Goal: Task Accomplishment & Management: Complete application form

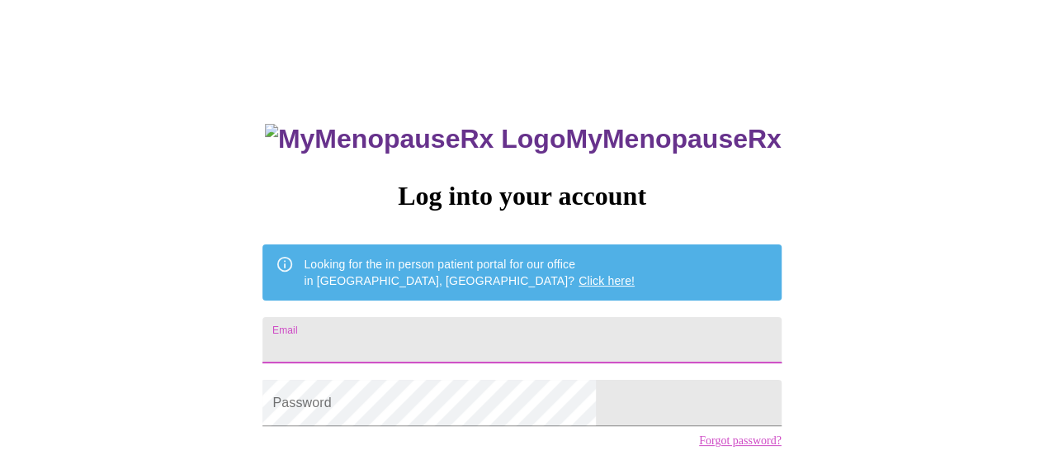
click at [375, 328] on input "Email" at bounding box center [521, 340] width 518 height 46
type input "[EMAIL_ADDRESS][DOMAIN_NAME]"
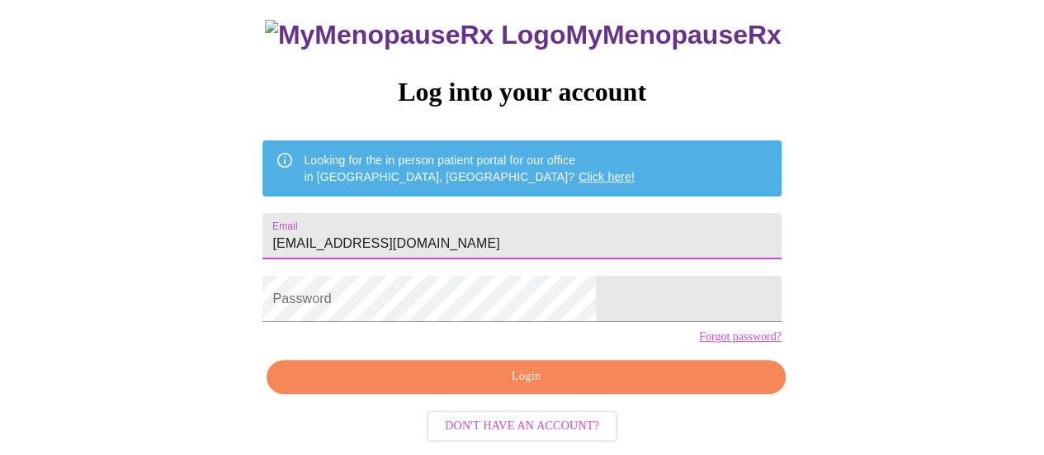
scroll to position [126, 0]
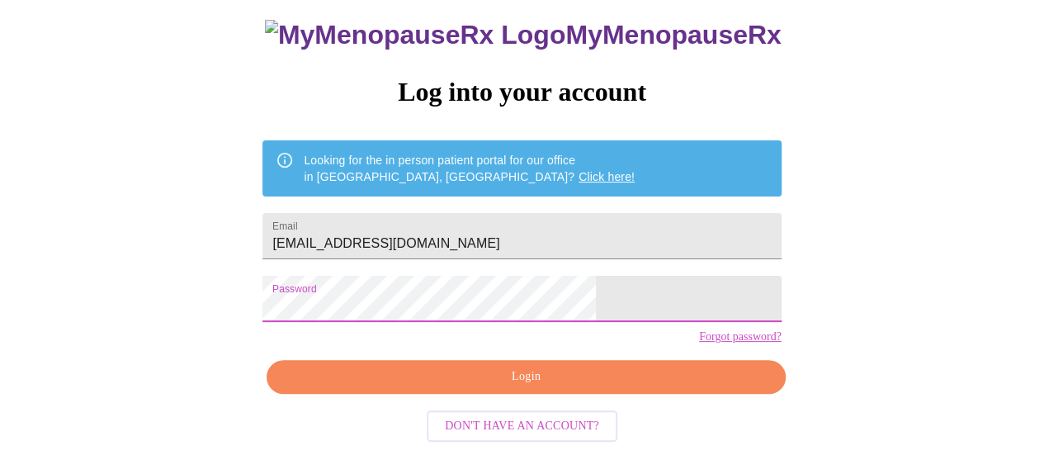
click at [525, 374] on span "Login" at bounding box center [525, 376] width 480 height 21
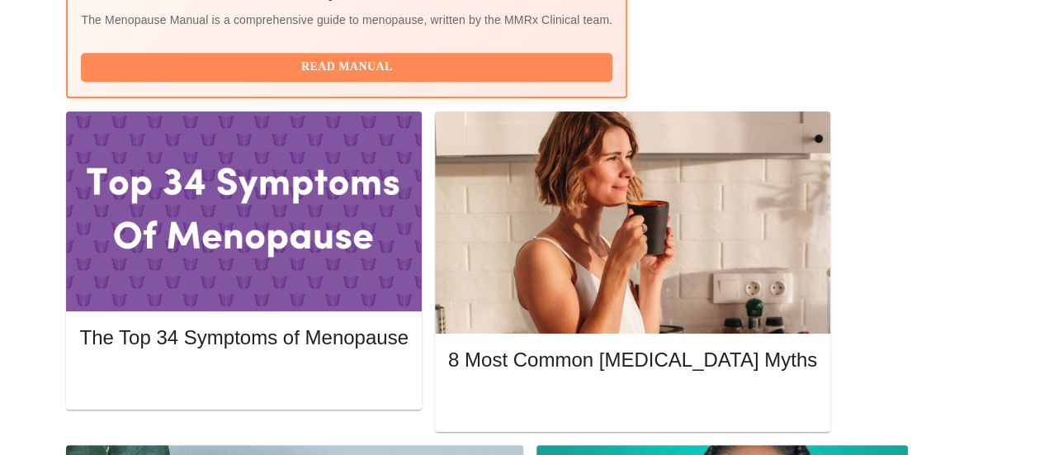
scroll to position [691, 0]
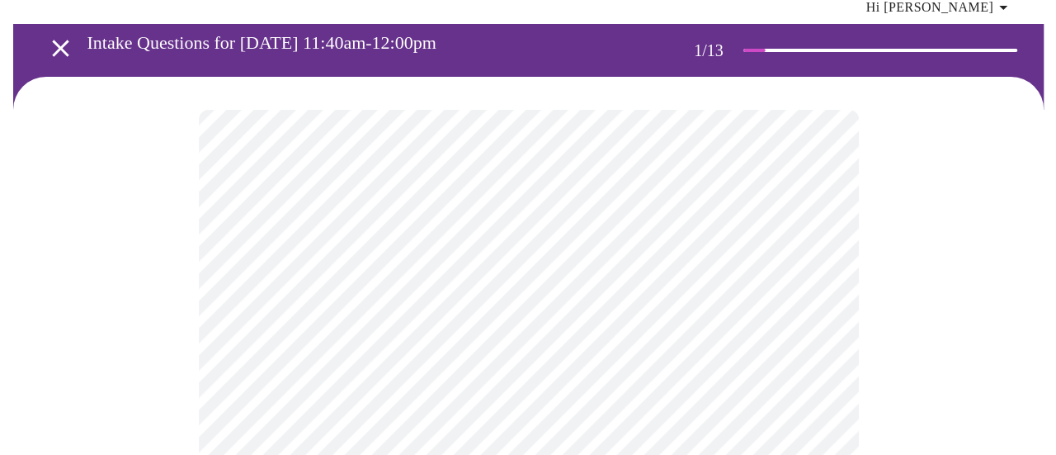
scroll to position [83, 0]
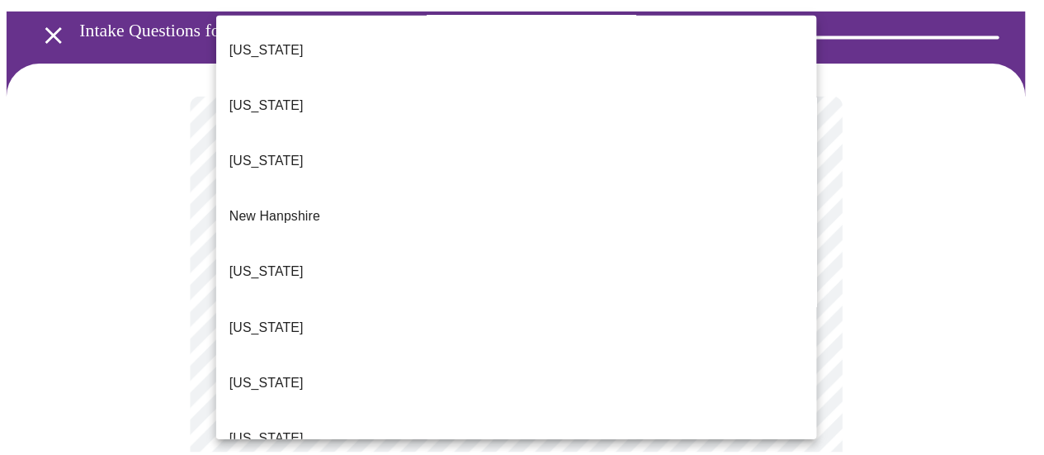
scroll to position [1485, 0]
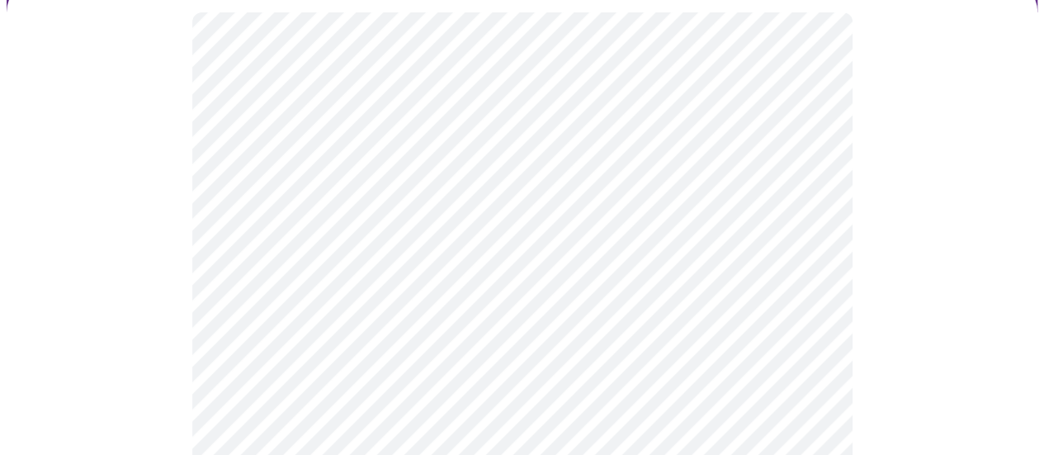
scroll to position [248, 0]
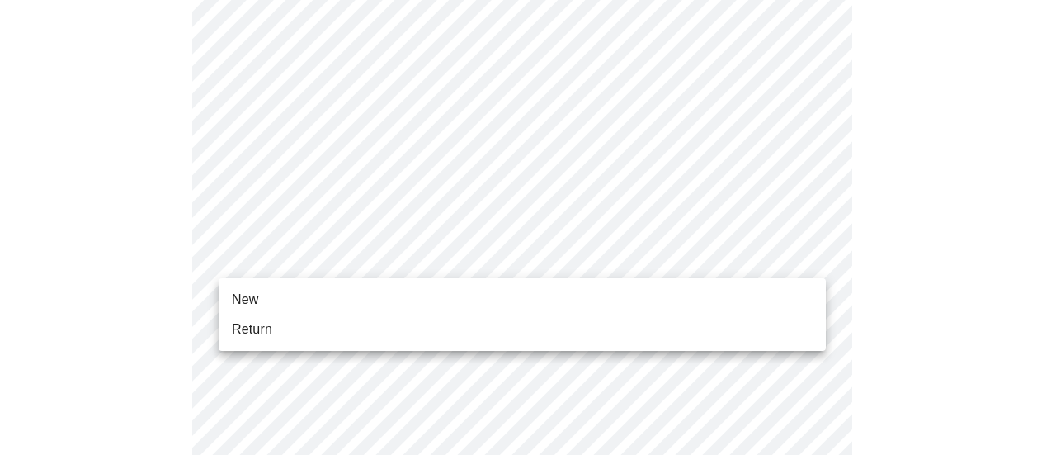
click at [281, 329] on li "Return" at bounding box center [522, 329] width 607 height 30
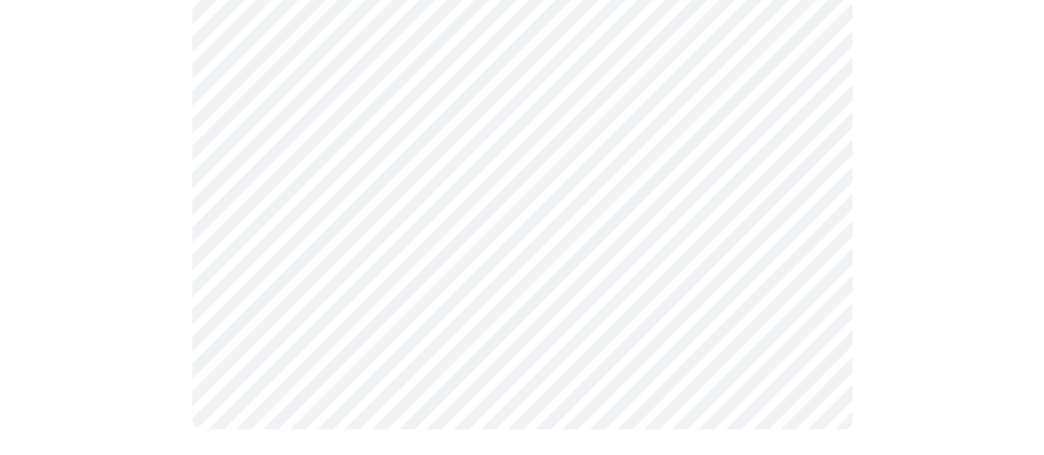
scroll to position [0, 0]
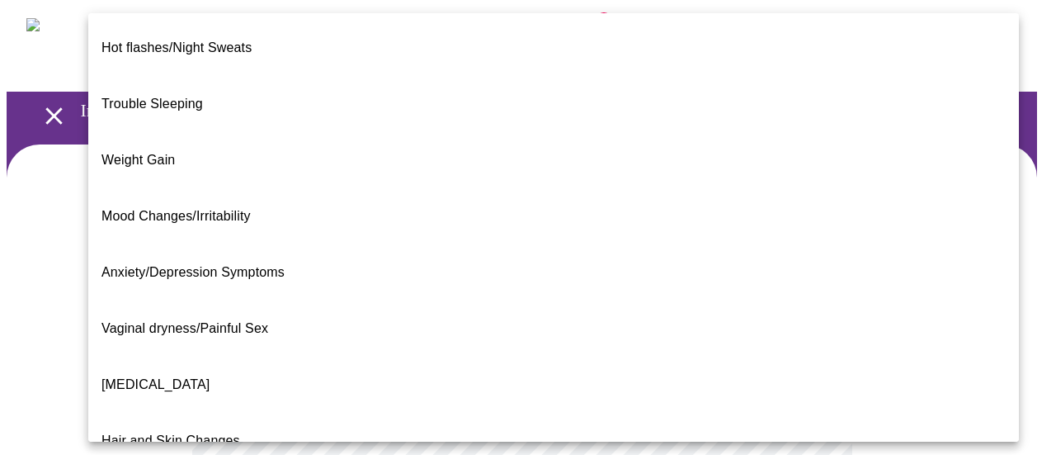
click at [248, 44] on p "Hot flashes/Night Sweats" at bounding box center [176, 48] width 150 height 20
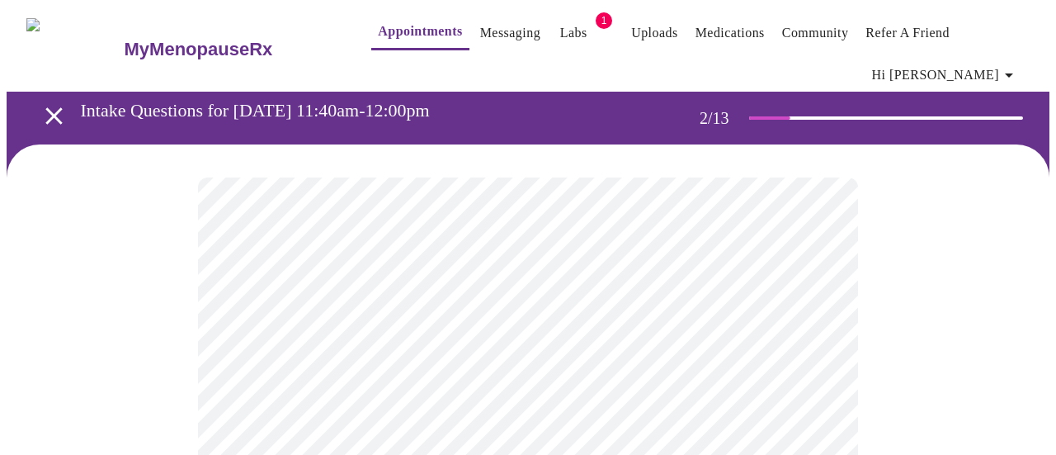
click at [248, 190] on p "Hot flashes/Night Sweats" at bounding box center [262, 196] width 113 height 12
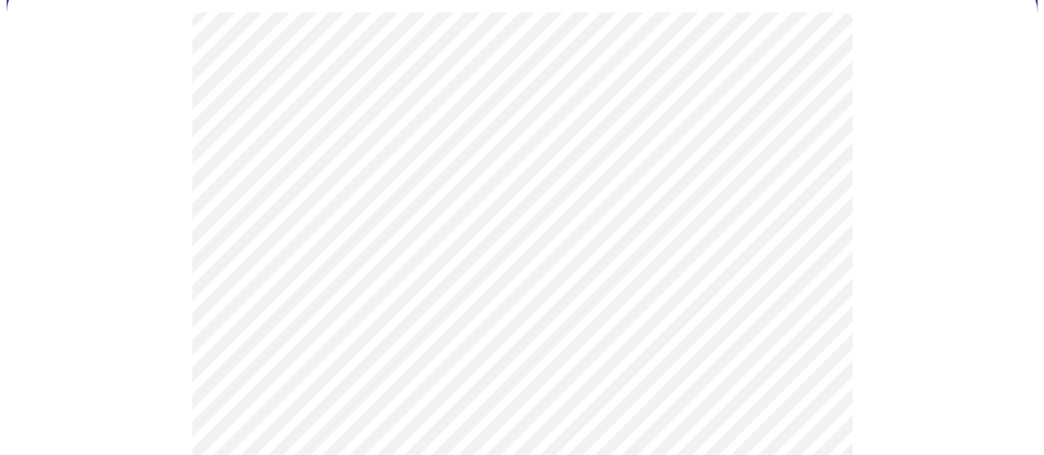
scroll to position [248, 0]
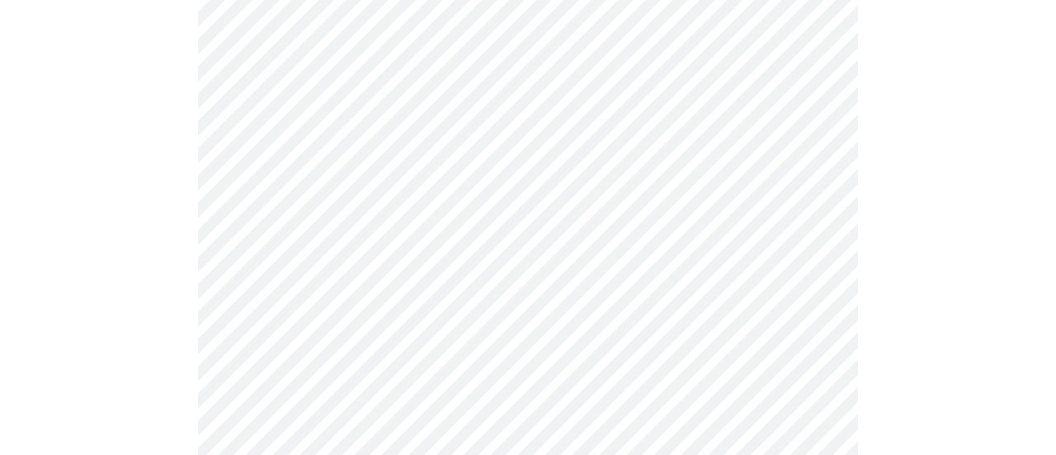
click at [589, 284] on body "MyMenopauseRx Appointments Messaging Labs 1 Uploads Medications Community Refer…" at bounding box center [528, 261] width 1043 height 1004
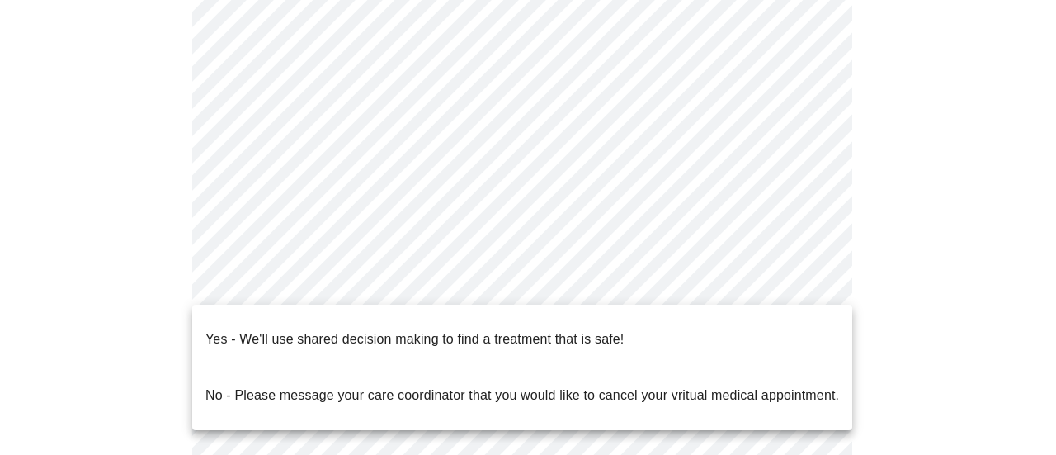
click at [948, 242] on div at bounding box center [528, 227] width 1056 height 455
click at [804, 278] on body "MyMenopauseRx Appointments Messaging Labs 1 Uploads Medications Community Refer…" at bounding box center [528, 261] width 1043 height 1004
click at [615, 329] on p "Yes - We'll use shared decision making to find a treatment that is safe!" at bounding box center [414, 339] width 418 height 20
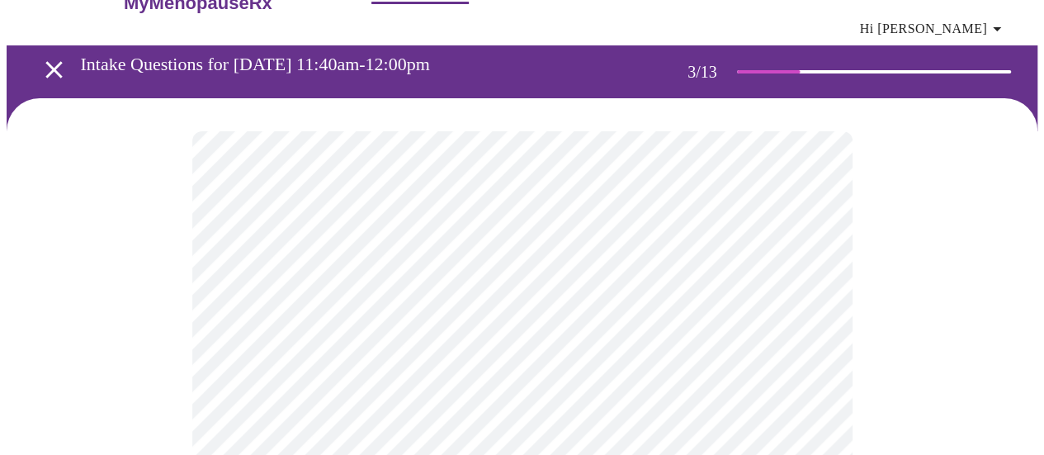
scroll to position [83, 0]
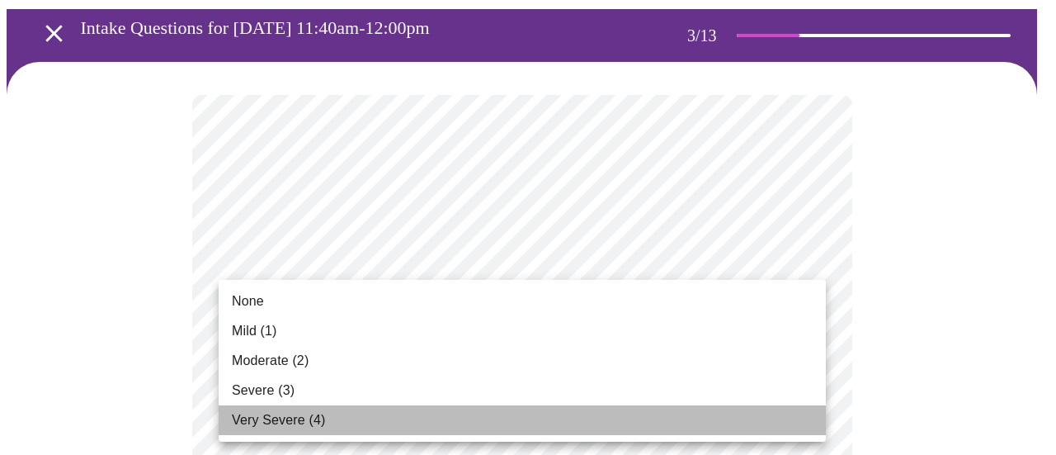
click at [285, 417] on span "Very Severe (4)" at bounding box center [278, 420] width 93 height 20
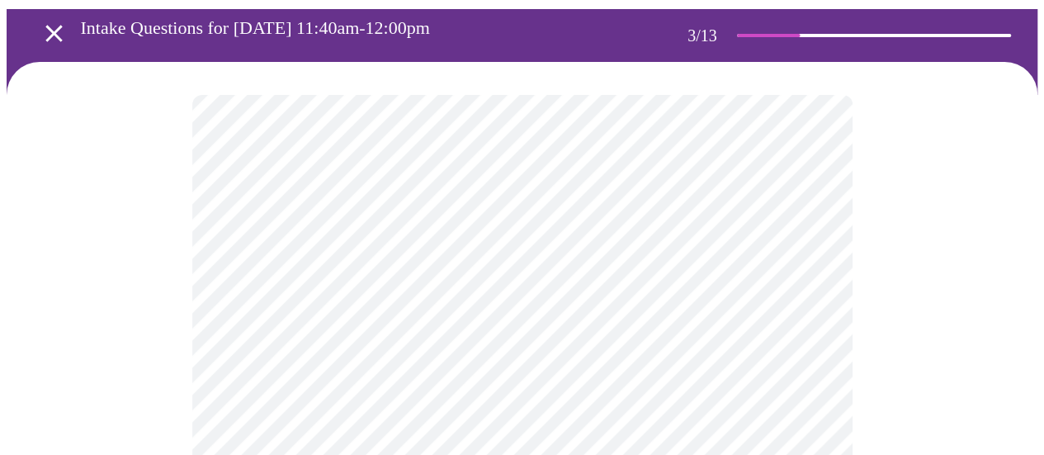
scroll to position [165, 0]
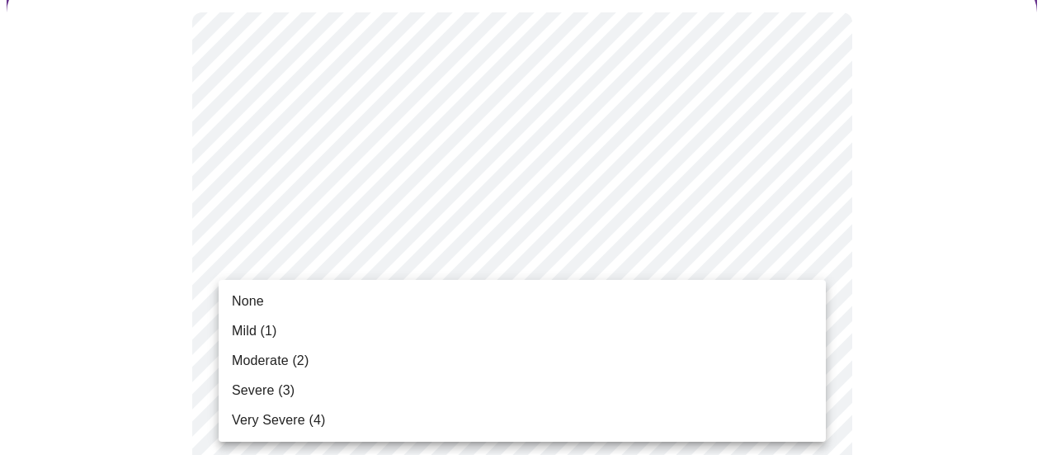
click at [279, 301] on li "None" at bounding box center [522, 301] width 607 height 30
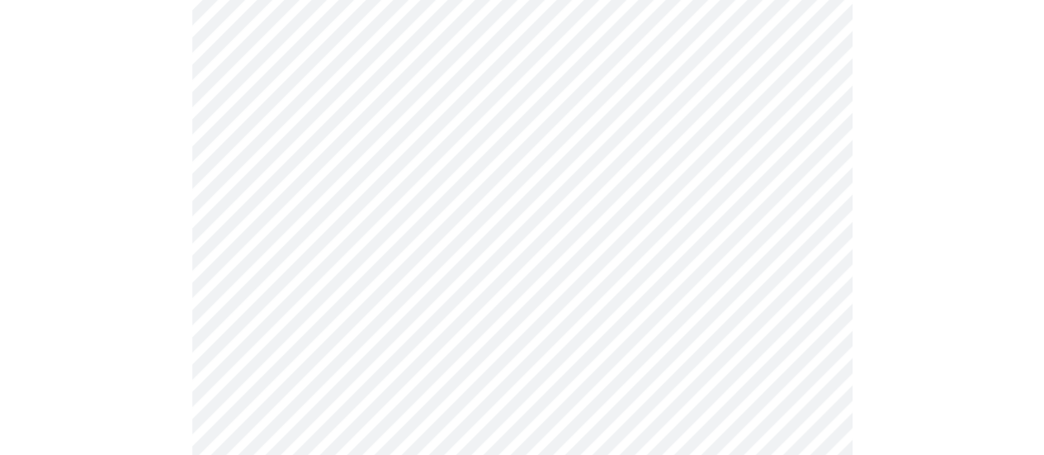
scroll to position [330, 0]
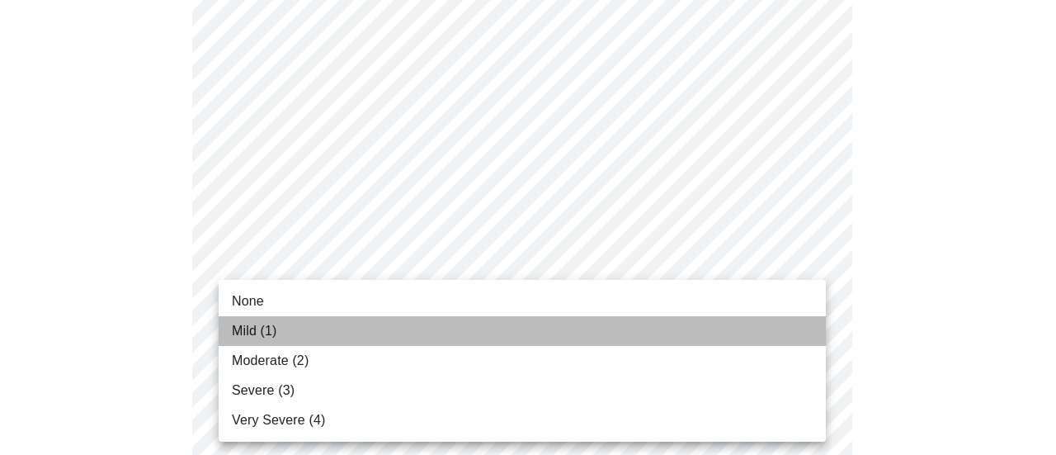
click at [260, 329] on span "Mild (1)" at bounding box center [254, 331] width 45 height 20
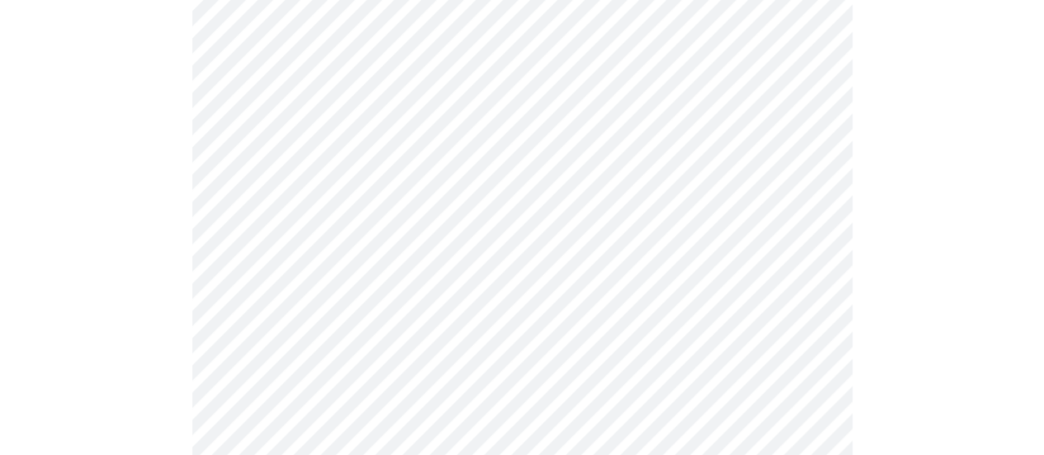
scroll to position [413, 0]
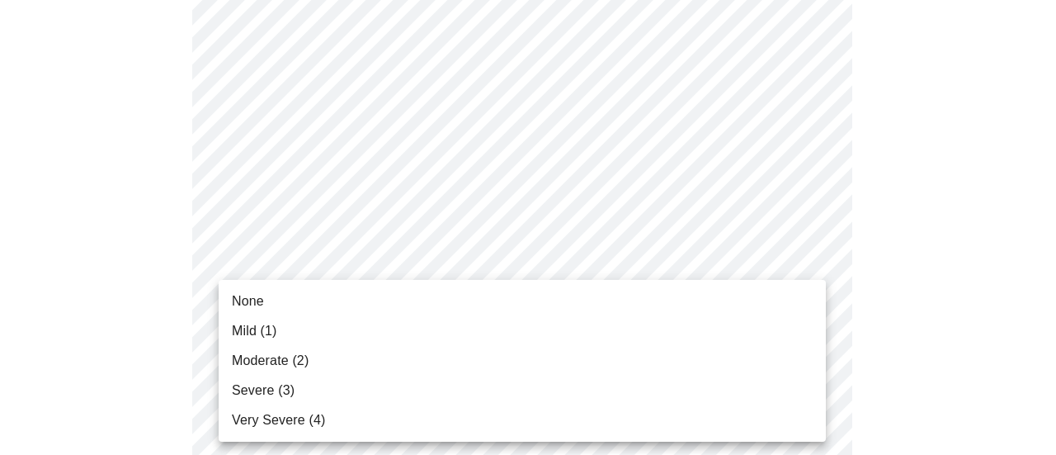
click at [286, 310] on li "None" at bounding box center [522, 301] width 607 height 30
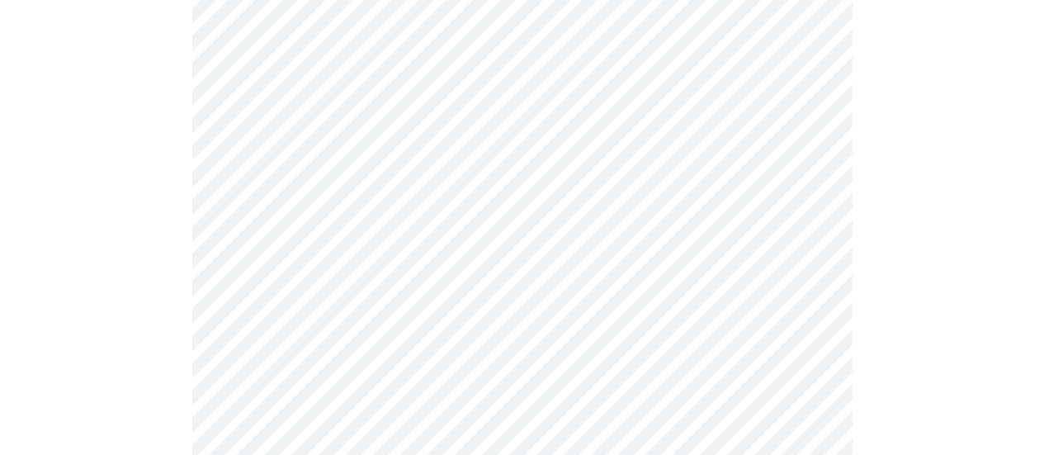
scroll to position [578, 0]
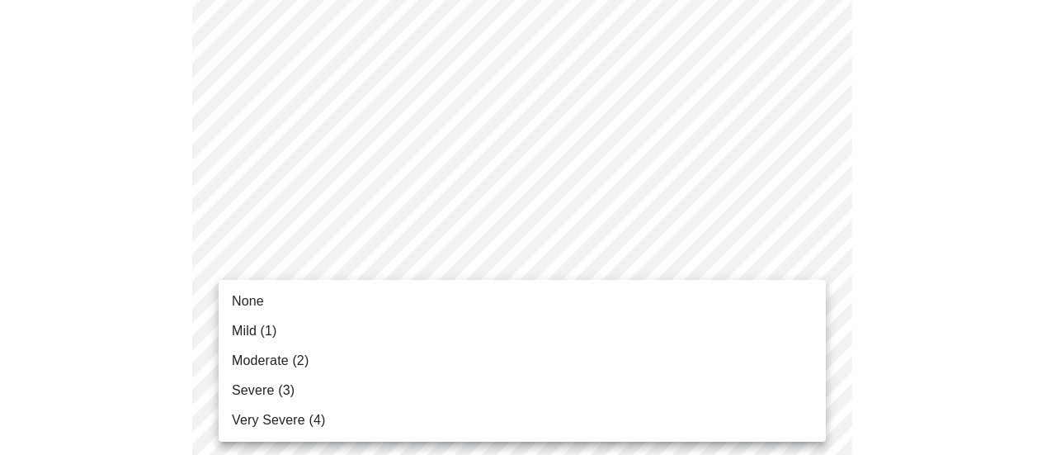
click at [271, 300] on li "None" at bounding box center [522, 301] width 607 height 30
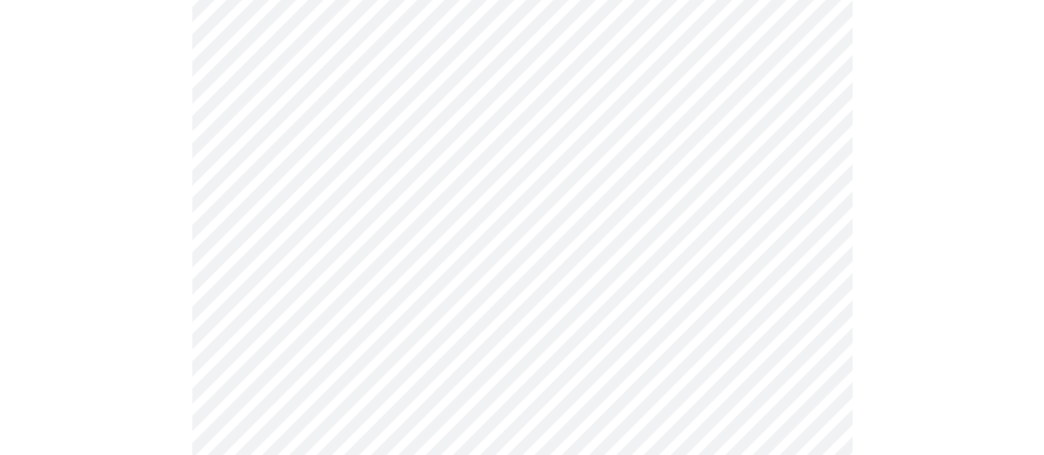
scroll to position [660, 0]
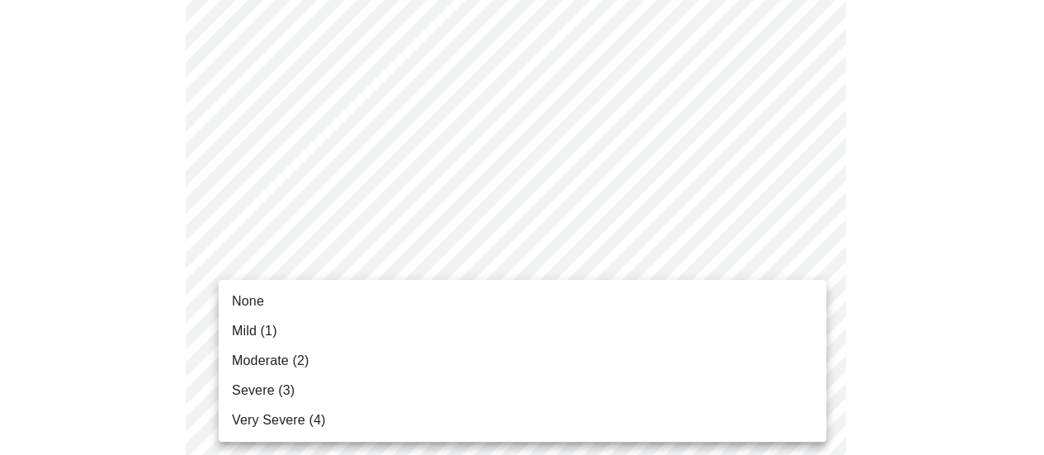
click at [635, 316] on body "MyMenopauseRx Appointments Messaging Labs 1 Uploads Medications Community Refer…" at bounding box center [522, 398] width 1030 height 2102
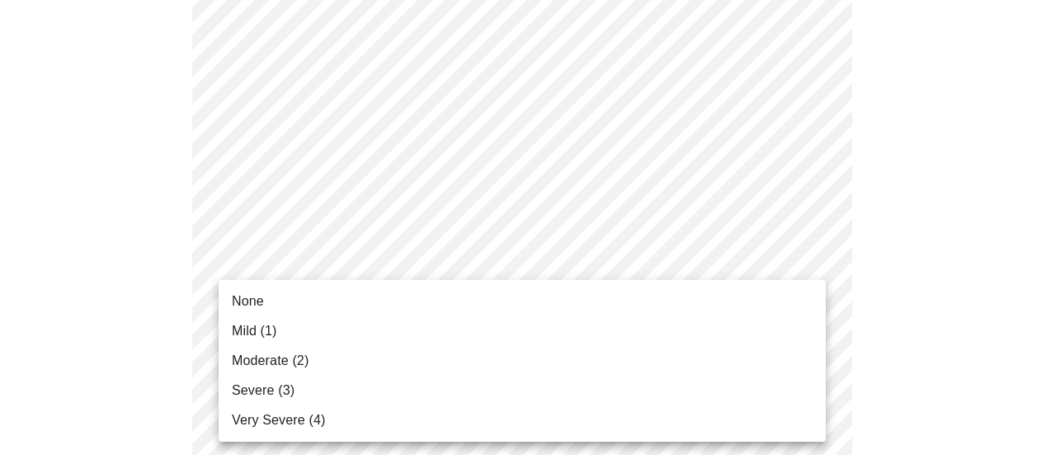
click at [369, 303] on li "None" at bounding box center [522, 301] width 607 height 30
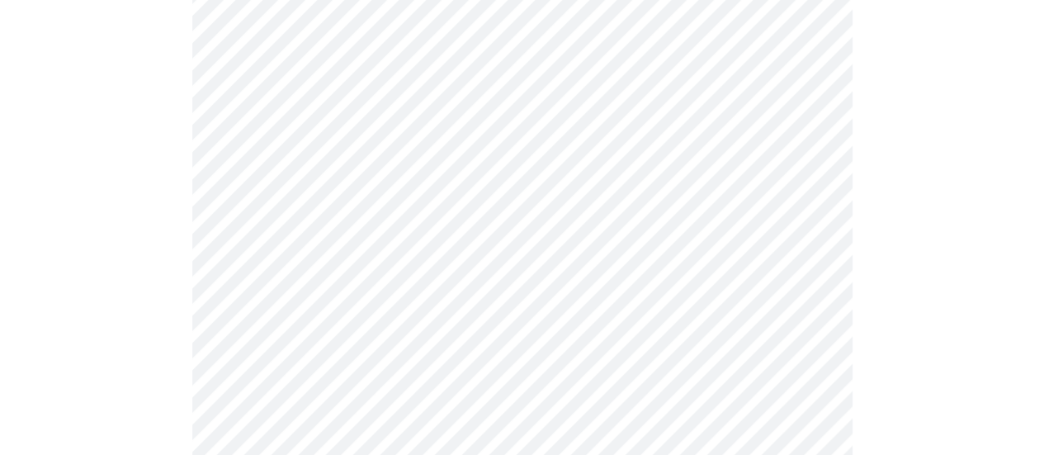
scroll to position [825, 0]
click at [578, 291] on body "MyMenopauseRx Appointments Messaging Labs 1 Uploads Medications Community Refer…" at bounding box center [522, 221] width 1030 height 2079
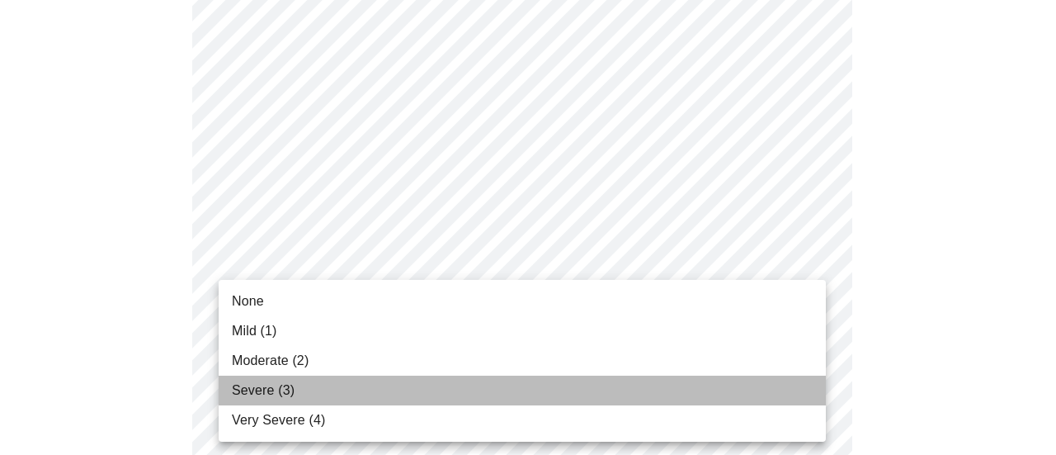
click at [261, 390] on span "Severe (3)" at bounding box center [263, 390] width 63 height 20
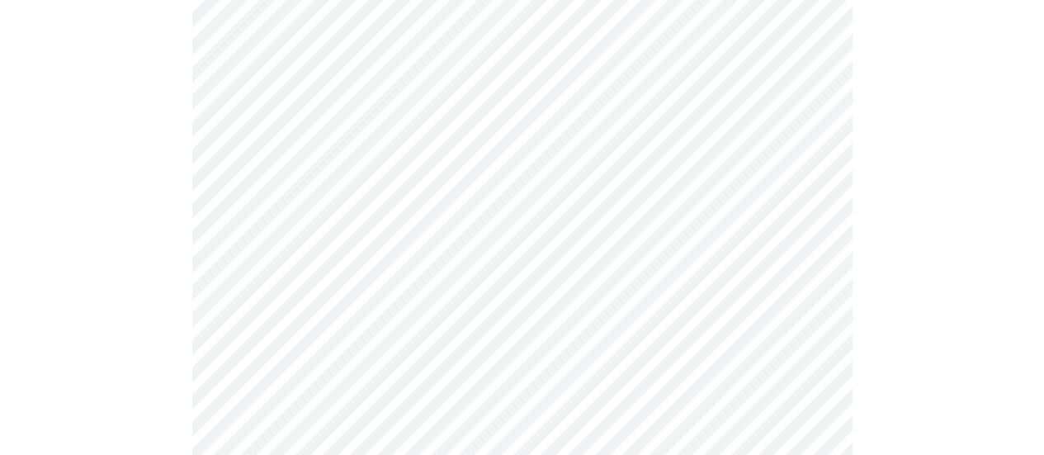
scroll to position [908, 0]
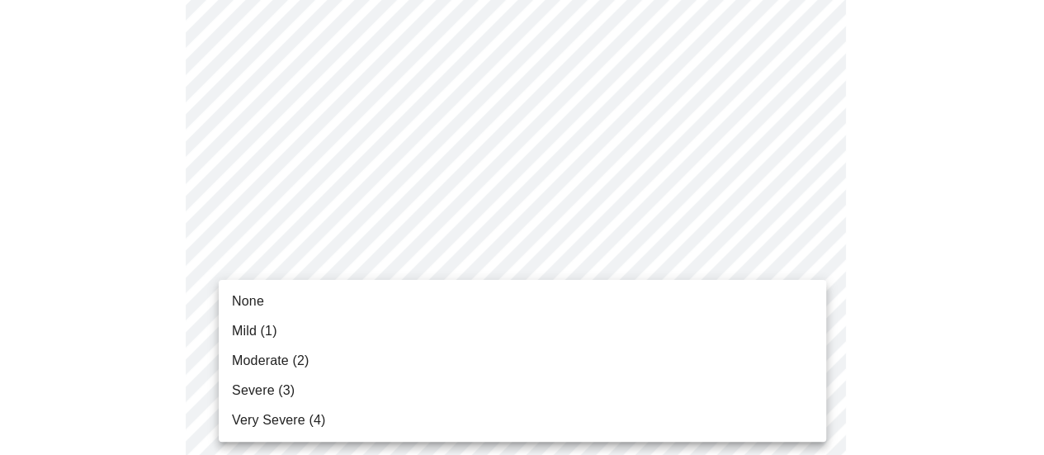
click at [523, 345] on body "MyMenopauseRx Appointments Messaging Labs 1 Uploads Medications Community Refer…" at bounding box center [522, 127] width 1030 height 2056
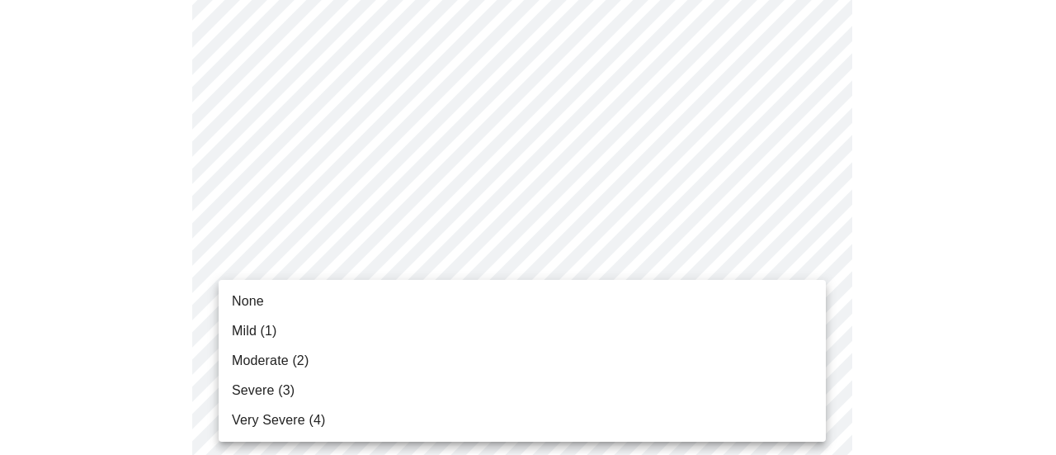
click at [342, 417] on li "Very Severe (4)" at bounding box center [522, 420] width 607 height 30
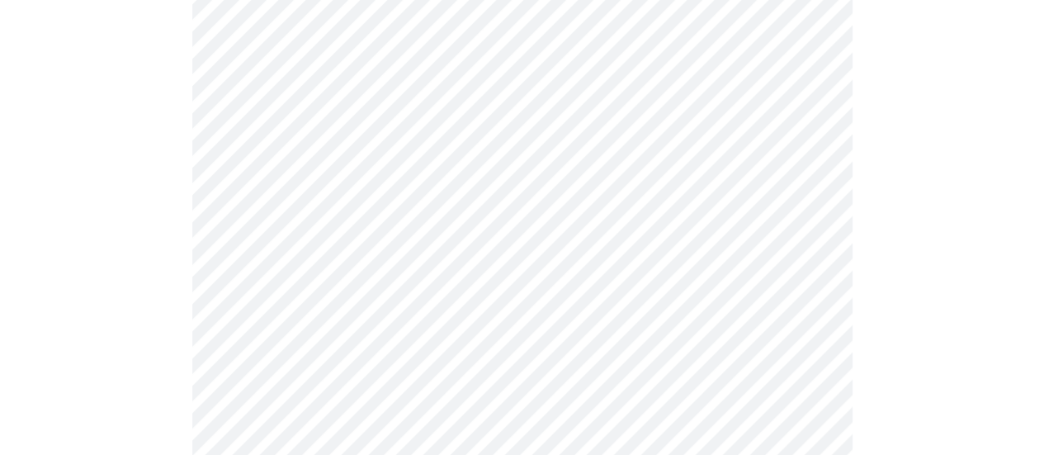
scroll to position [1073, 0]
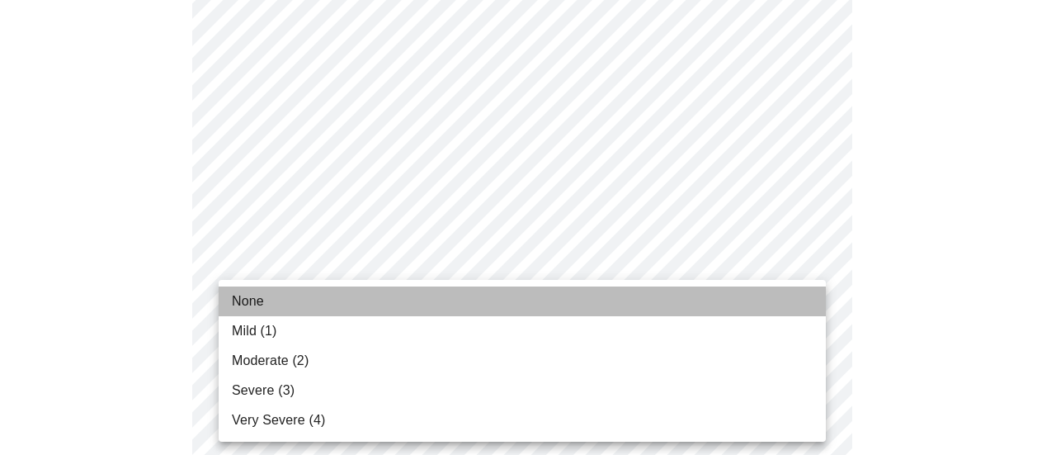
click at [493, 298] on li "None" at bounding box center [522, 301] width 607 height 30
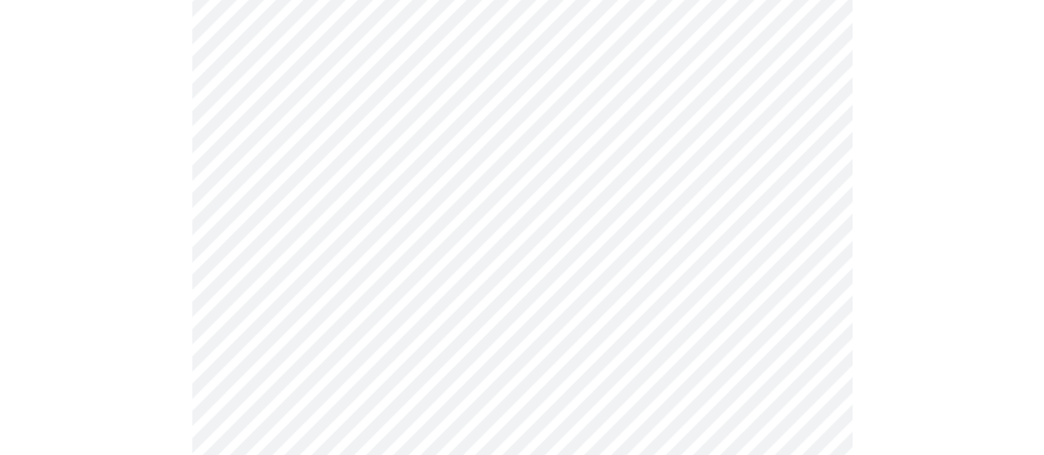
scroll to position [1155, 0]
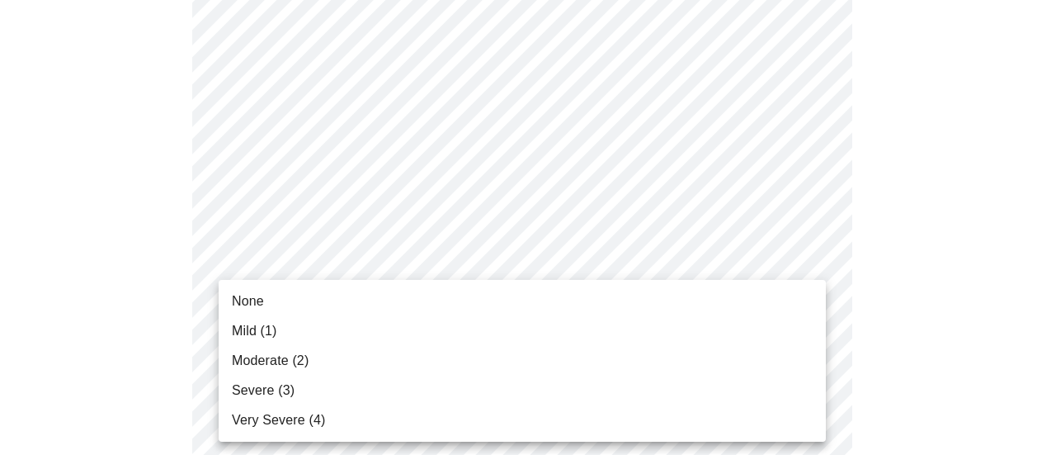
click at [398, 293] on li "None" at bounding box center [522, 301] width 607 height 30
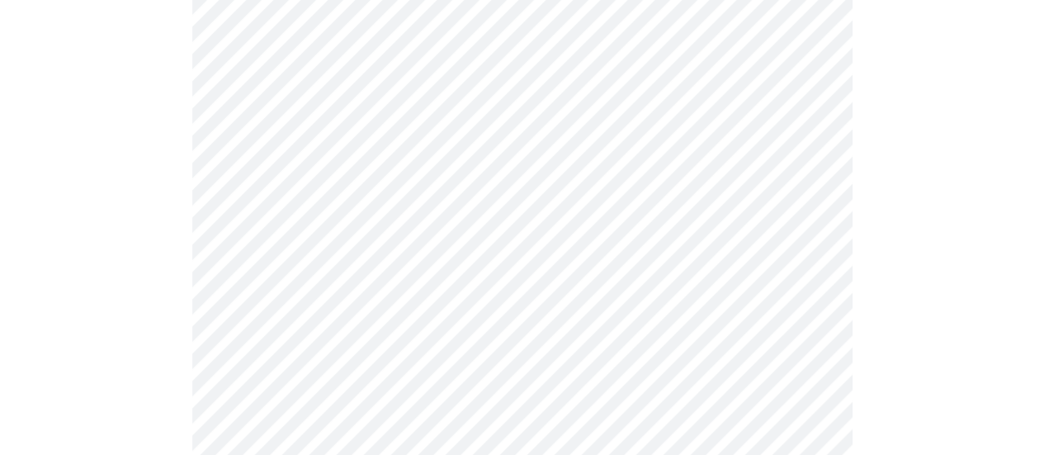
scroll to position [1403, 0]
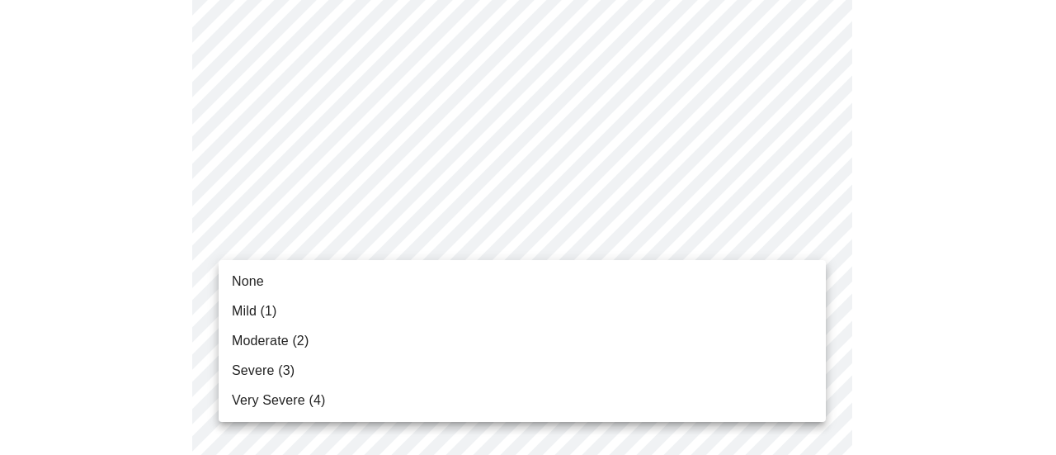
click at [332, 370] on li "Severe (3)" at bounding box center [522, 371] width 607 height 30
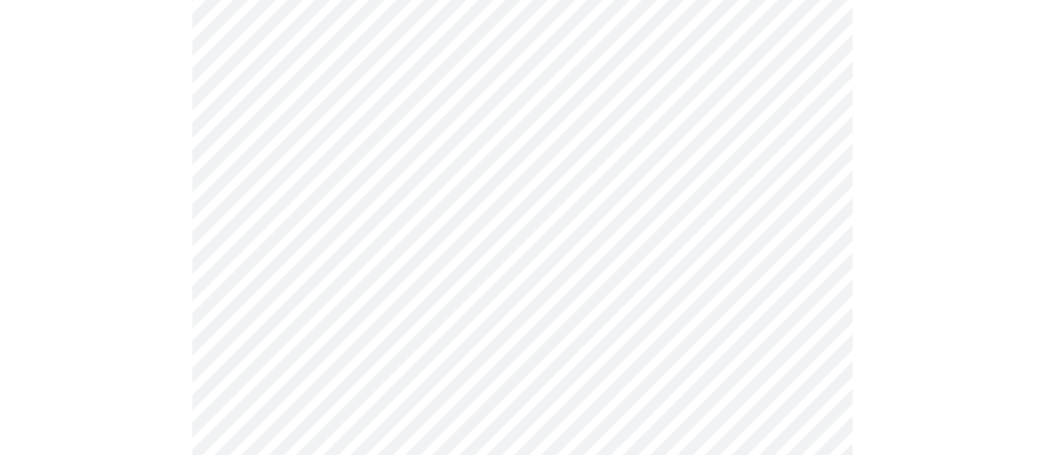
scroll to position [743, 0]
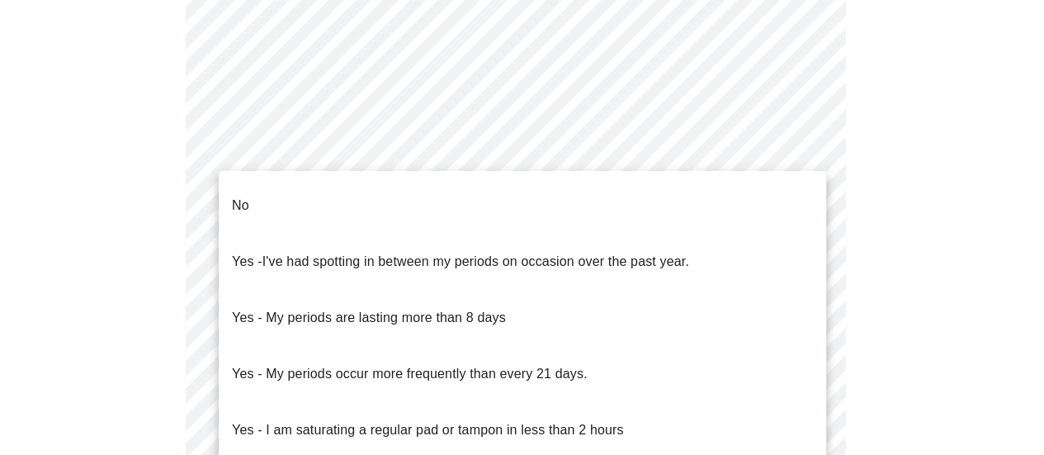
click at [654, 273] on body "MyMenopauseRx Appointments Messaging Labs 1 Uploads Medications Community Refer…" at bounding box center [522, 88] width 1030 height 1649
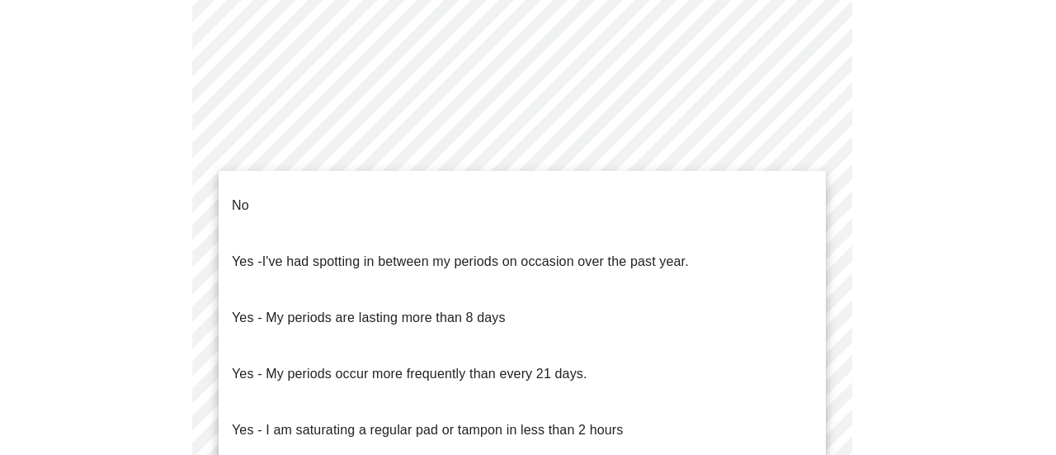
click at [536, 208] on li "No" at bounding box center [522, 205] width 607 height 56
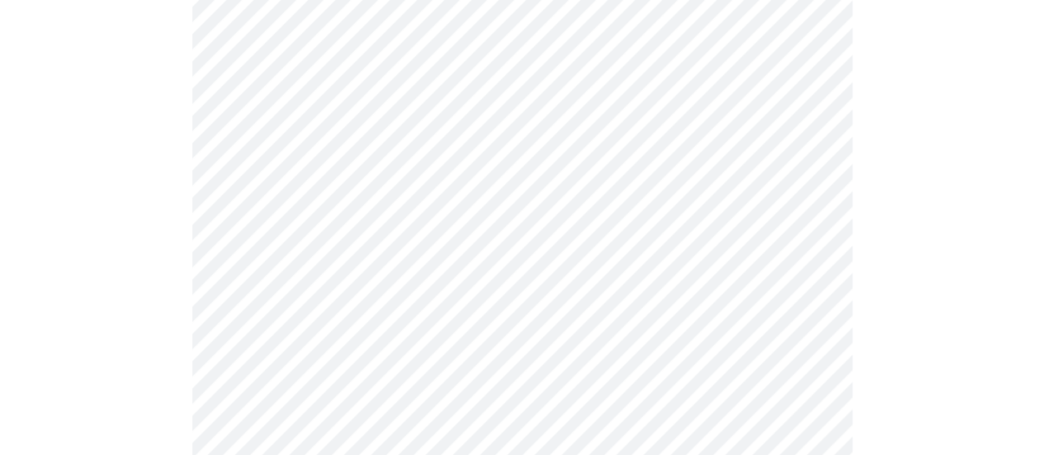
scroll to position [825, 0]
click at [614, 319] on body "MyMenopauseRx Appointments Messaging Labs 1 Uploads Medications Community Refer…" at bounding box center [522, 2] width 1030 height 1640
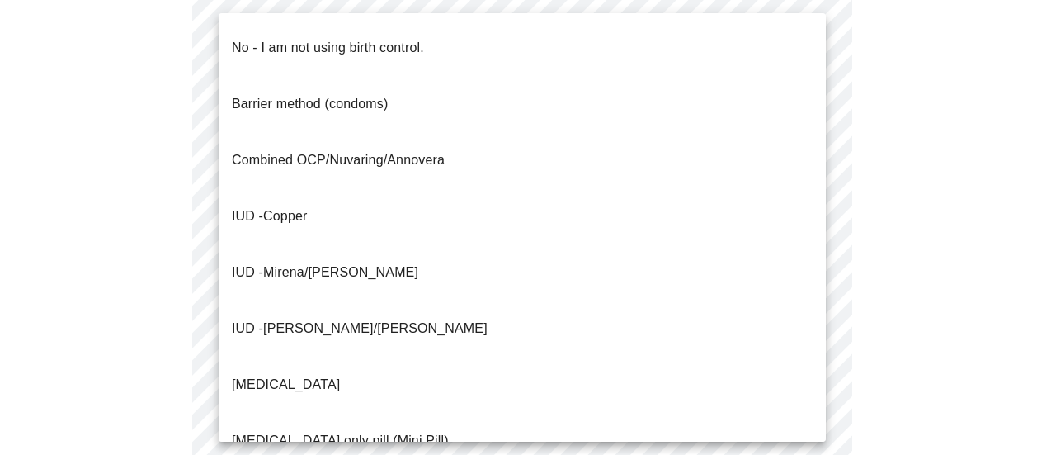
click at [441, 27] on li "No - I am not using birth control." at bounding box center [522, 48] width 607 height 56
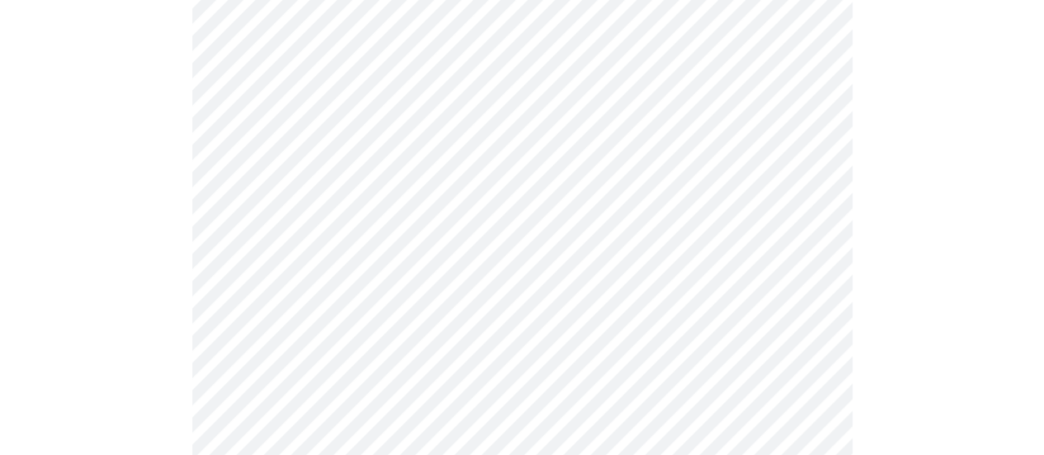
scroll to position [990, 0]
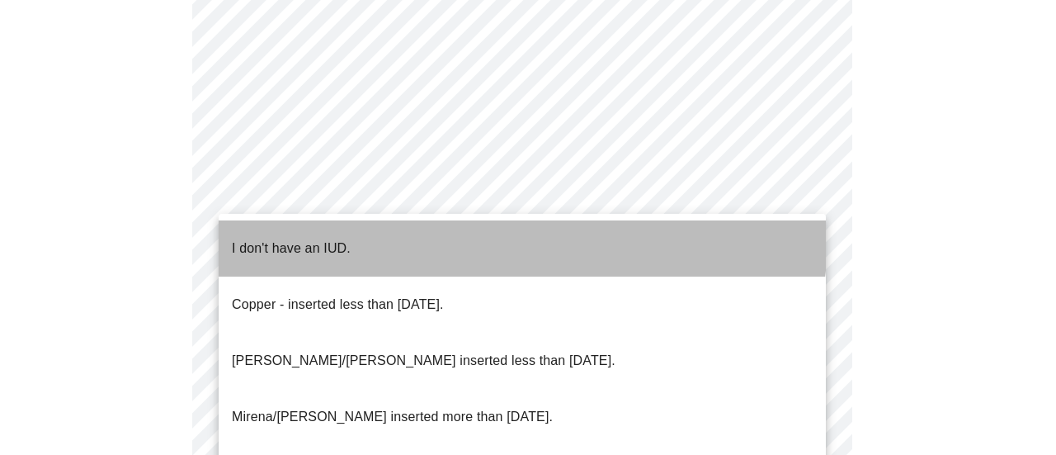
click at [512, 238] on li "I don't have an IUD." at bounding box center [522, 248] width 607 height 56
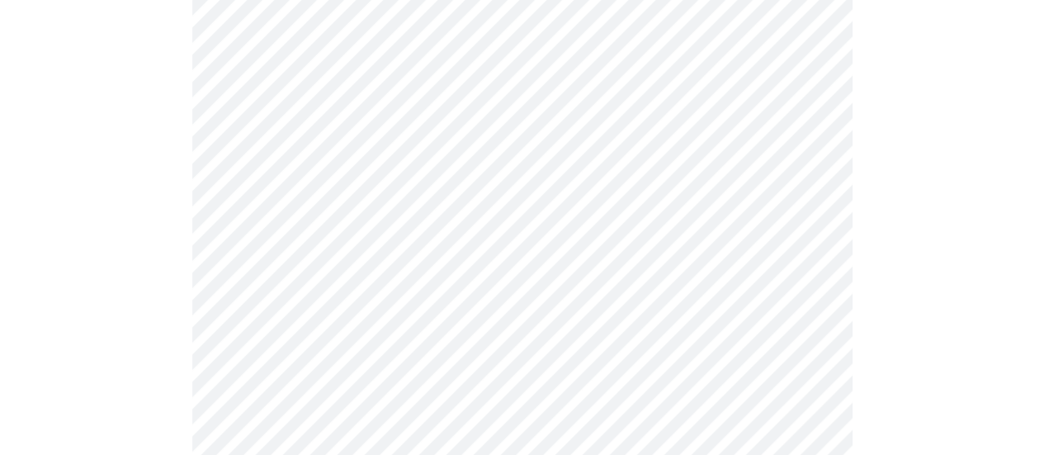
scroll to position [1073, 0]
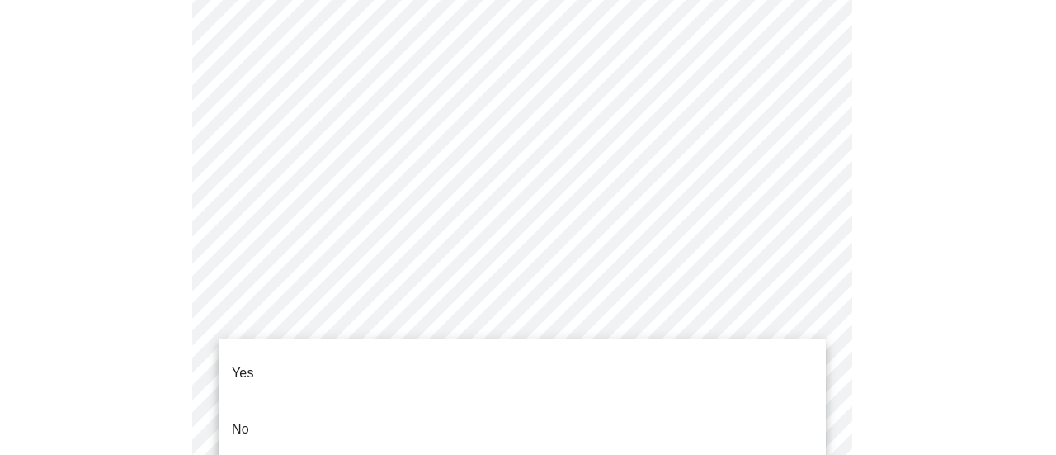
click at [571, 368] on li "Yes" at bounding box center [522, 373] width 607 height 56
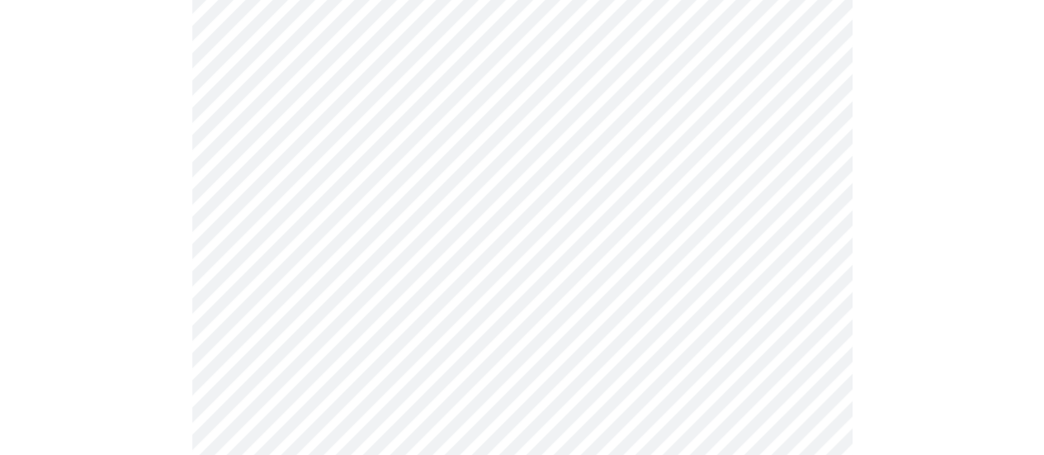
scroll to position [4455, 0]
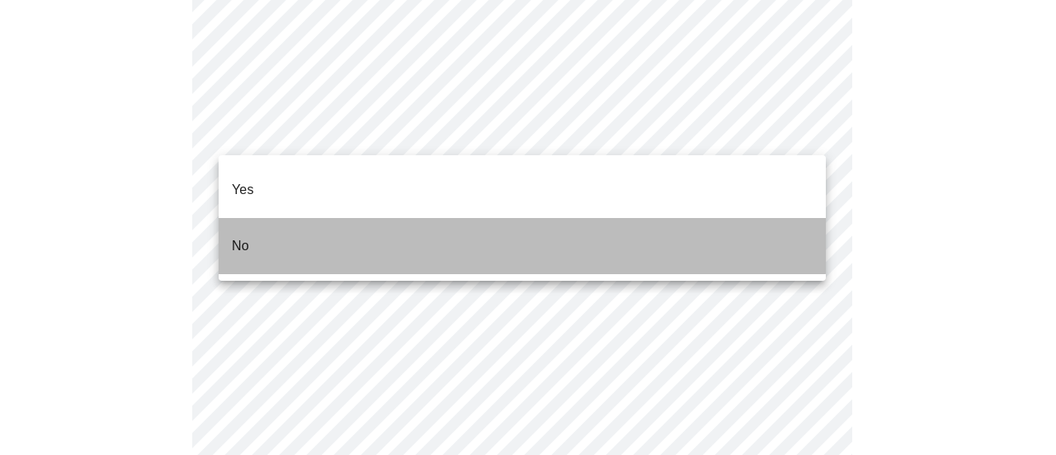
click at [519, 220] on li "No" at bounding box center [522, 246] width 607 height 56
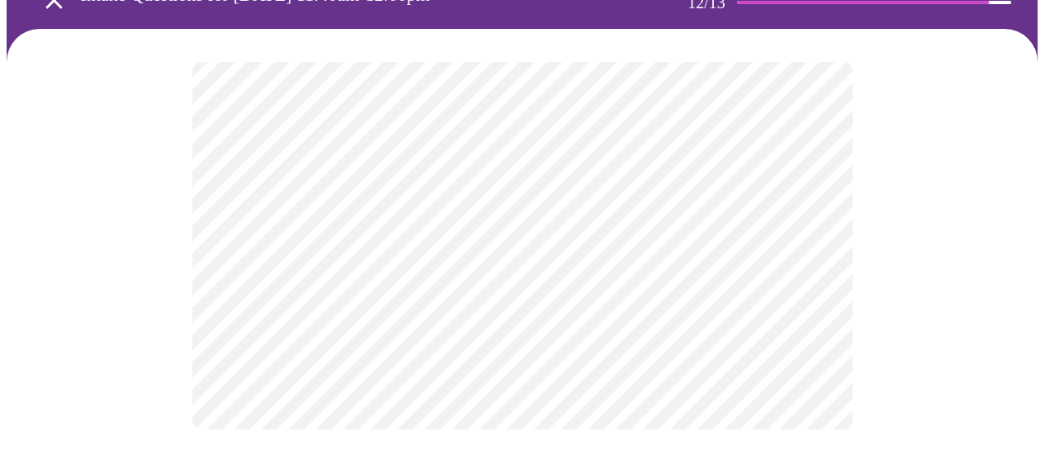
scroll to position [0, 0]
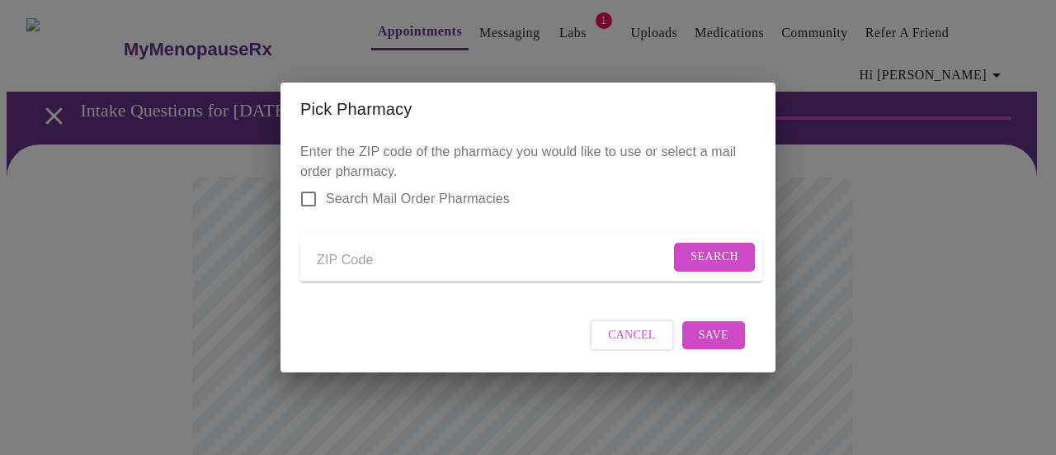
click at [747, 167] on p "Enter the ZIP code of the pharmacy you would like to use or select a mail order…" at bounding box center [527, 218] width 455 height 153
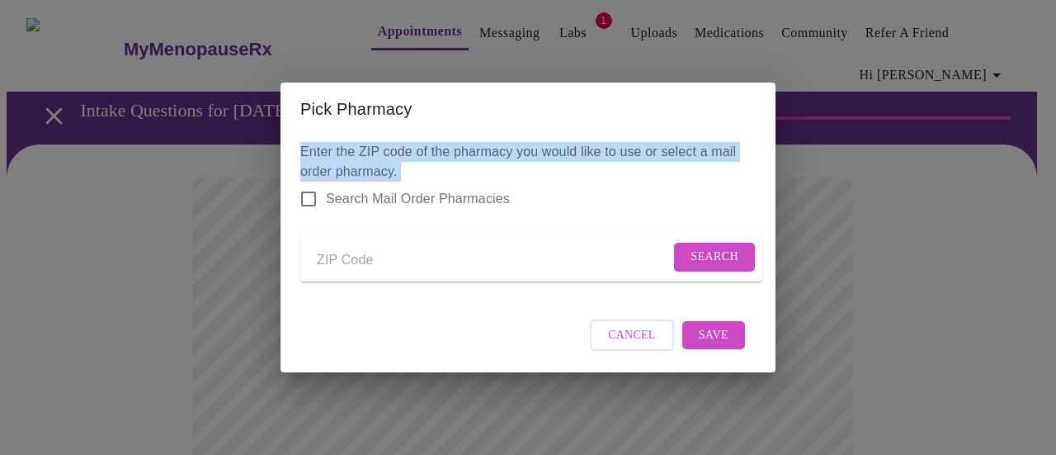
click at [747, 167] on p "Enter the ZIP code of the pharmacy you would like to use or select a mail order…" at bounding box center [527, 218] width 455 height 153
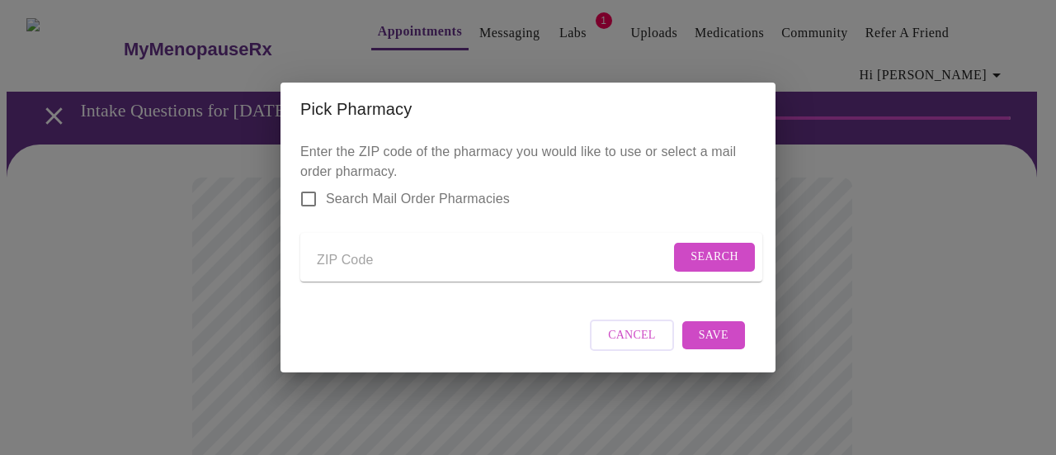
click at [876, 252] on div "Pick Pharmacy Enter the ZIP code of the pharmacy you would like to use or selec…" at bounding box center [528, 227] width 1056 height 455
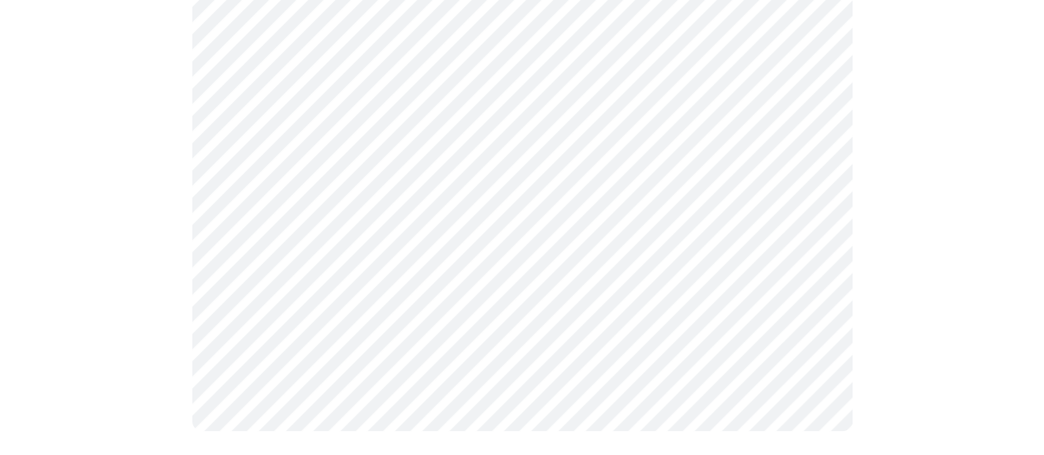
scroll to position [962, 0]
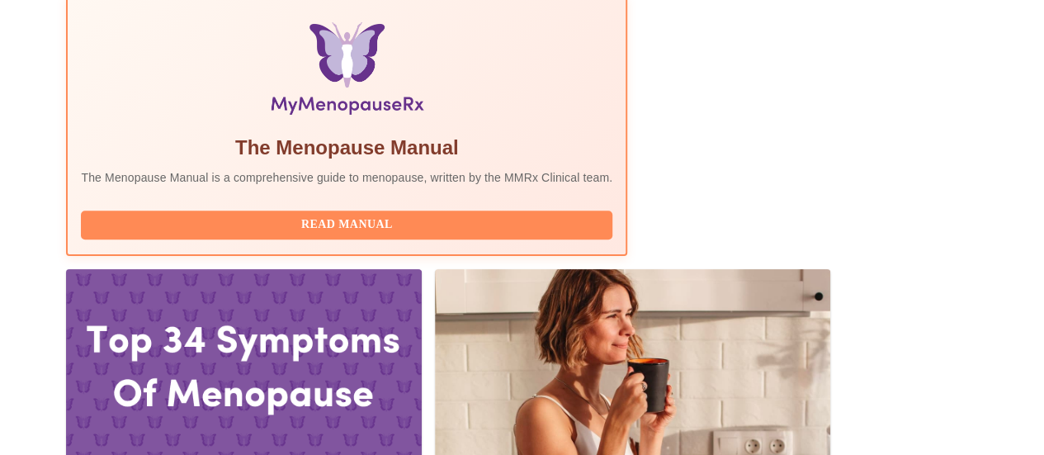
scroll to position [609, 0]
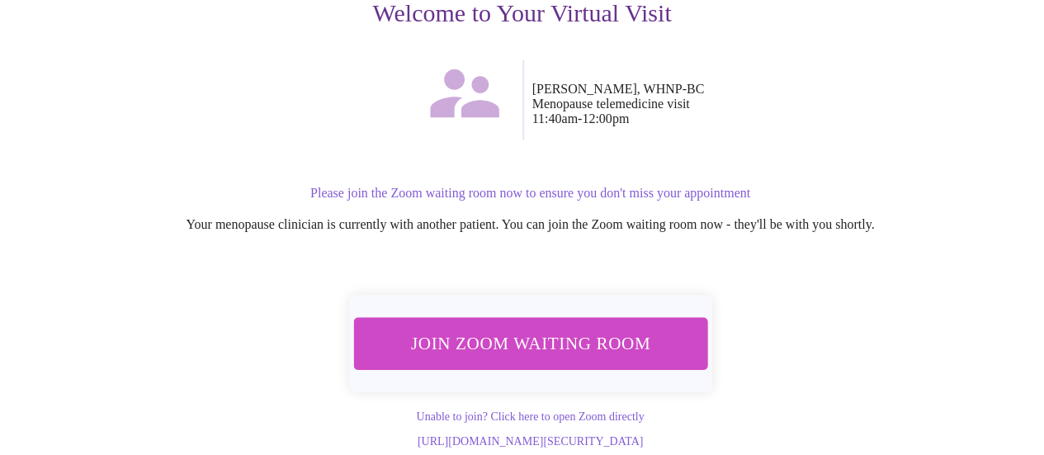
scroll to position [255, 0]
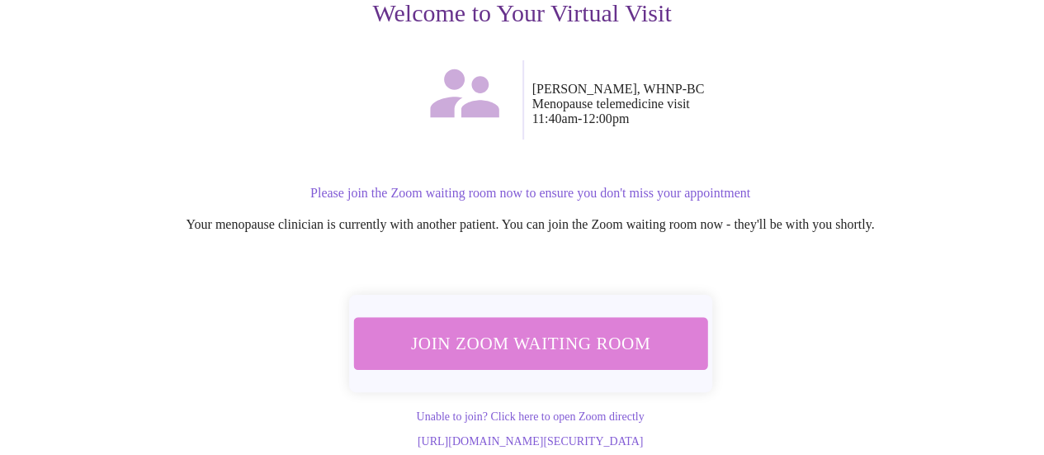
click at [530, 329] on span "Join Zoom Waiting Room" at bounding box center [530, 343] width 313 height 31
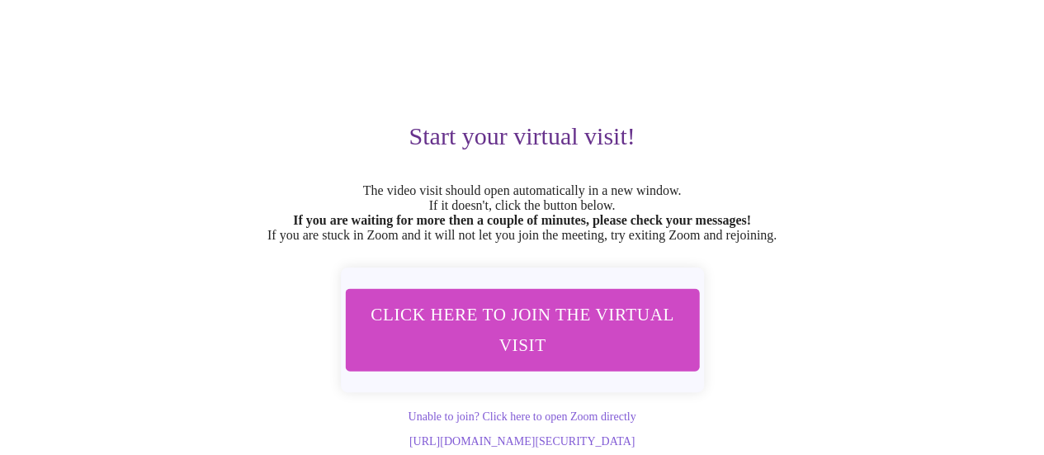
scroll to position [154, 0]
click at [674, 62] on div "Start your virtual visit! The video visit should open automatically in a new wi…" at bounding box center [521, 211] width 991 height 474
